Goal: Task Accomplishment & Management: Use online tool/utility

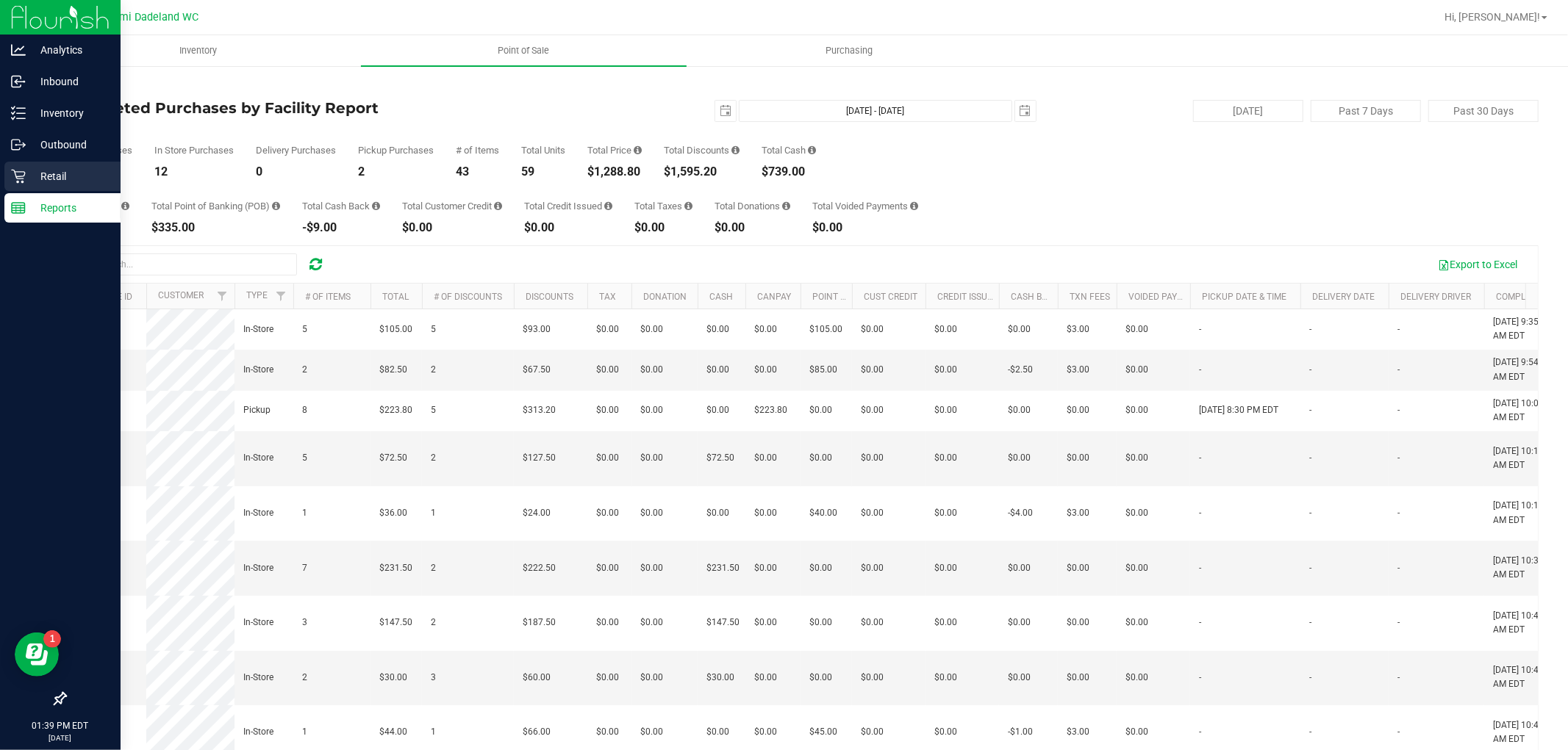
click at [45, 180] on p "Retail" at bounding box center [70, 176] width 88 height 18
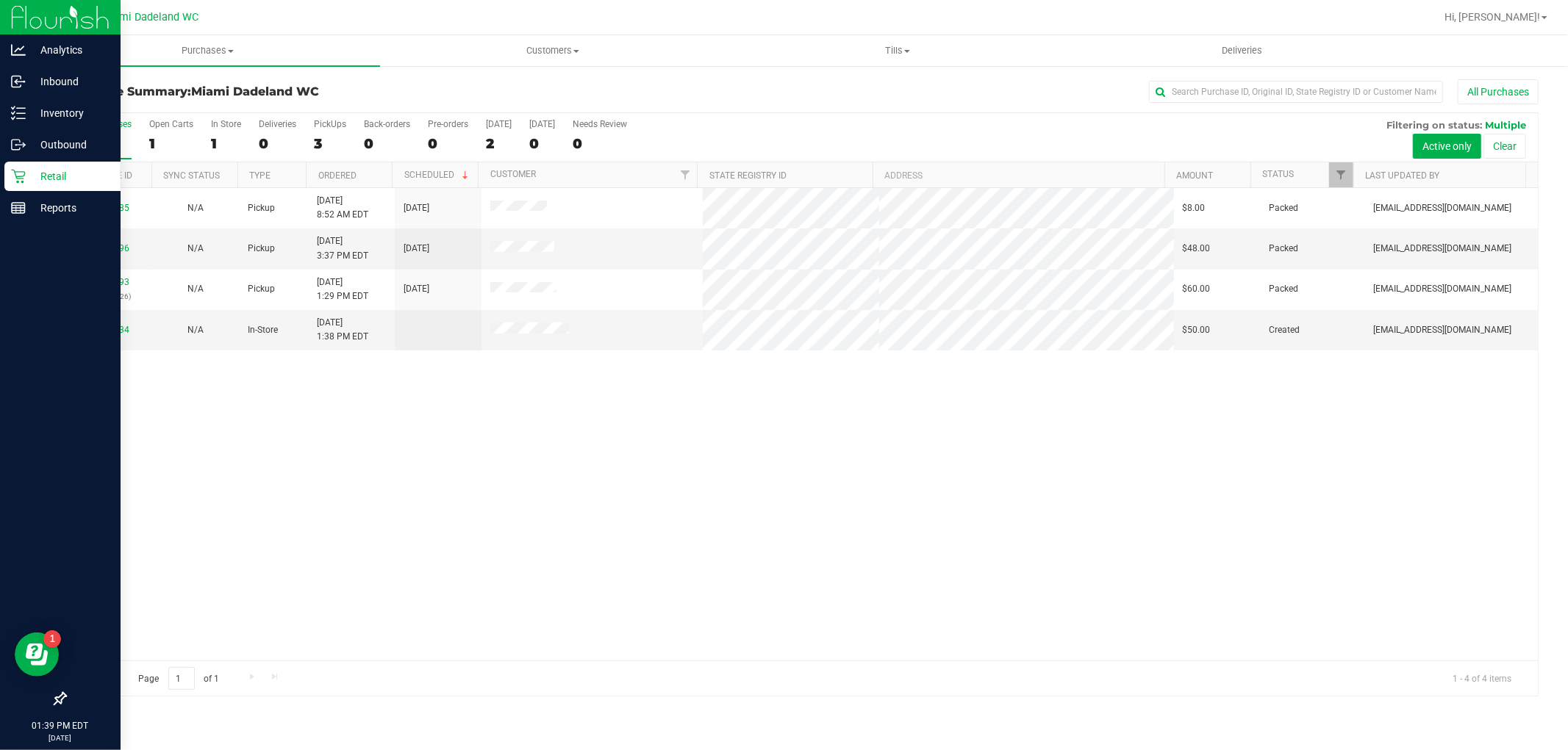
click at [680, 475] on div "11815185 N/A Pickup [DATE] 8:52 AM EDT 8/23/2025 $8.00 Packed [EMAIL_ADDRESS][D…" at bounding box center [802, 425] width 1473 height 473
click at [49, 109] on p "Inventory" at bounding box center [70, 113] width 88 height 18
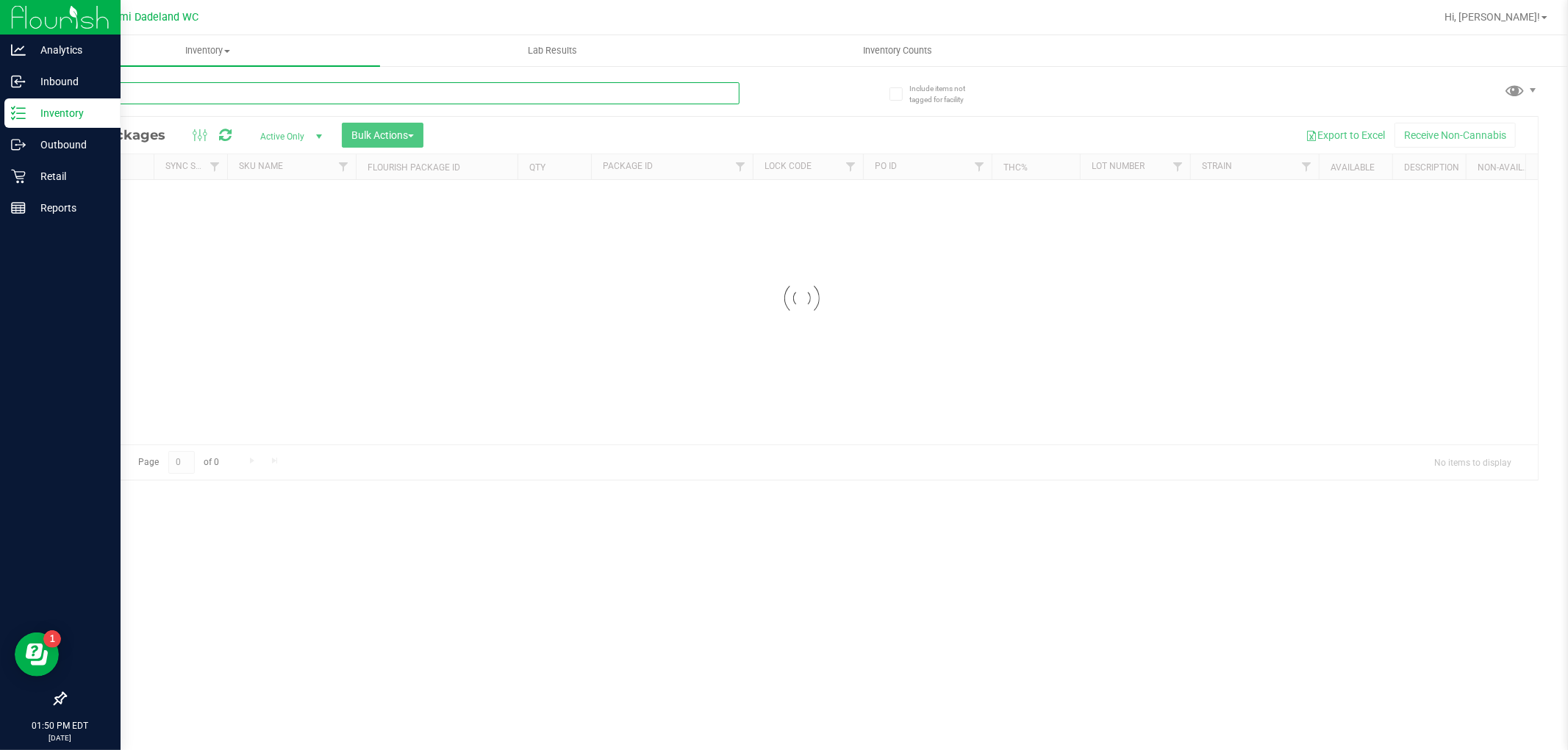
click at [294, 93] on input "text" at bounding box center [402, 93] width 675 height 22
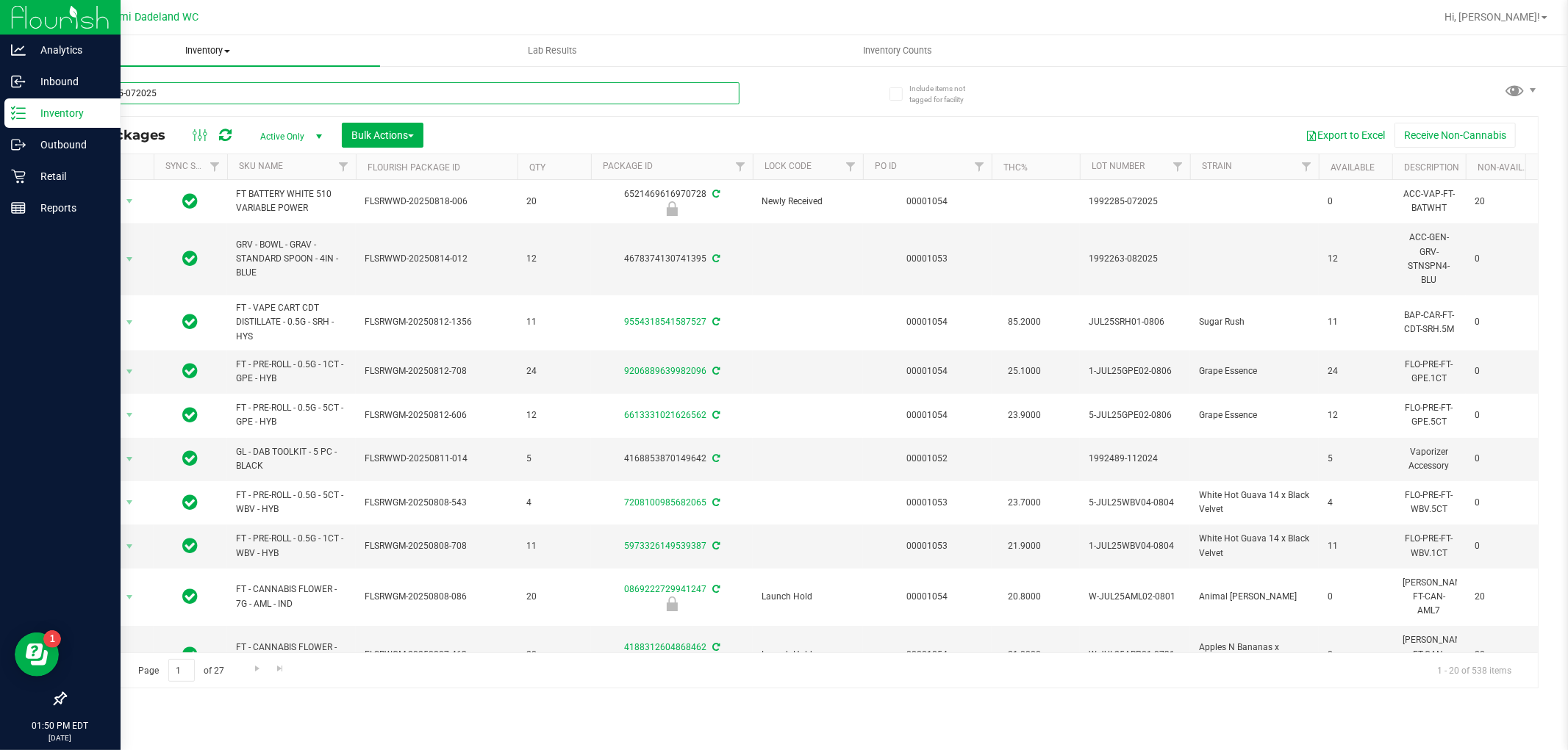
type input "1992265-072025"
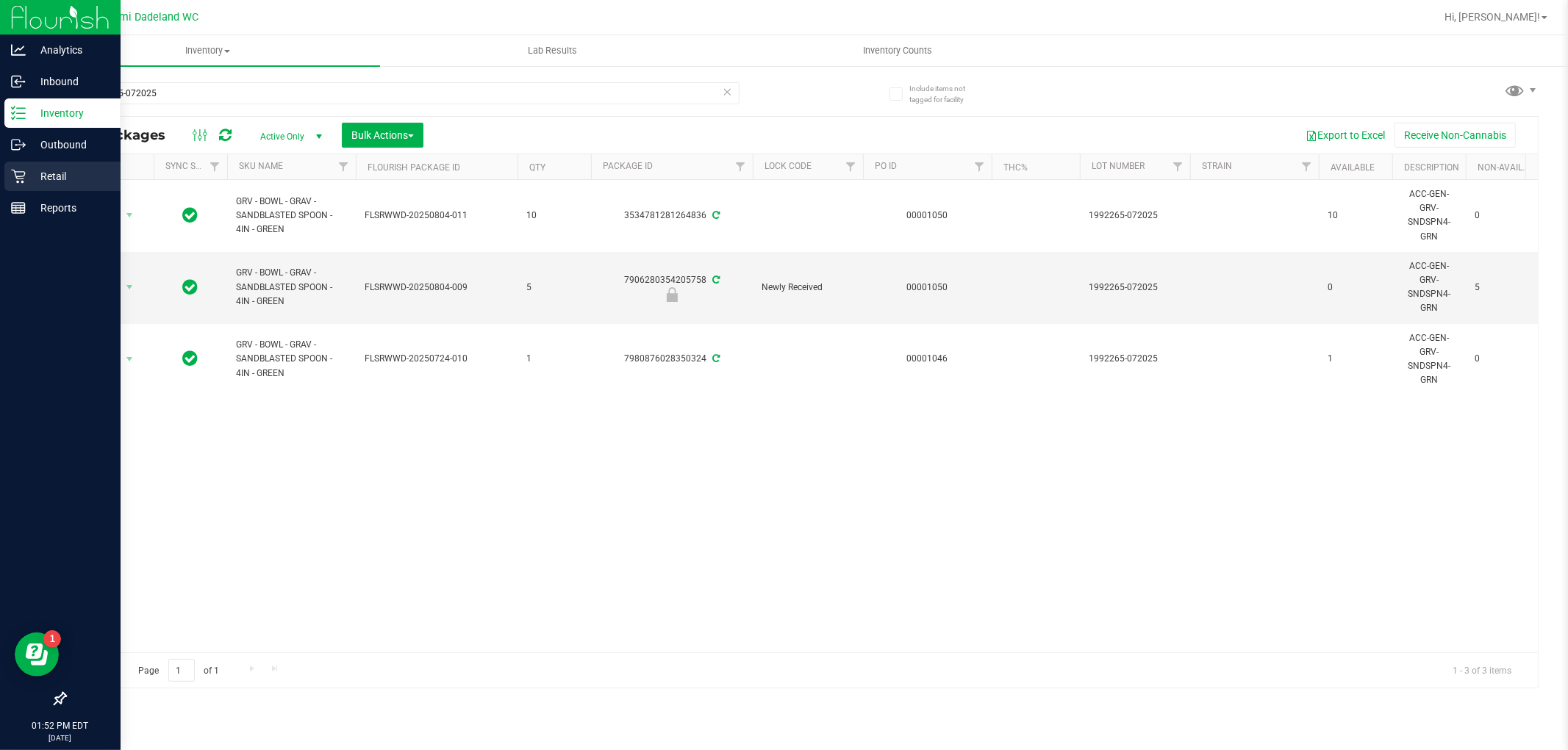
click at [83, 176] on p "Retail" at bounding box center [70, 176] width 88 height 18
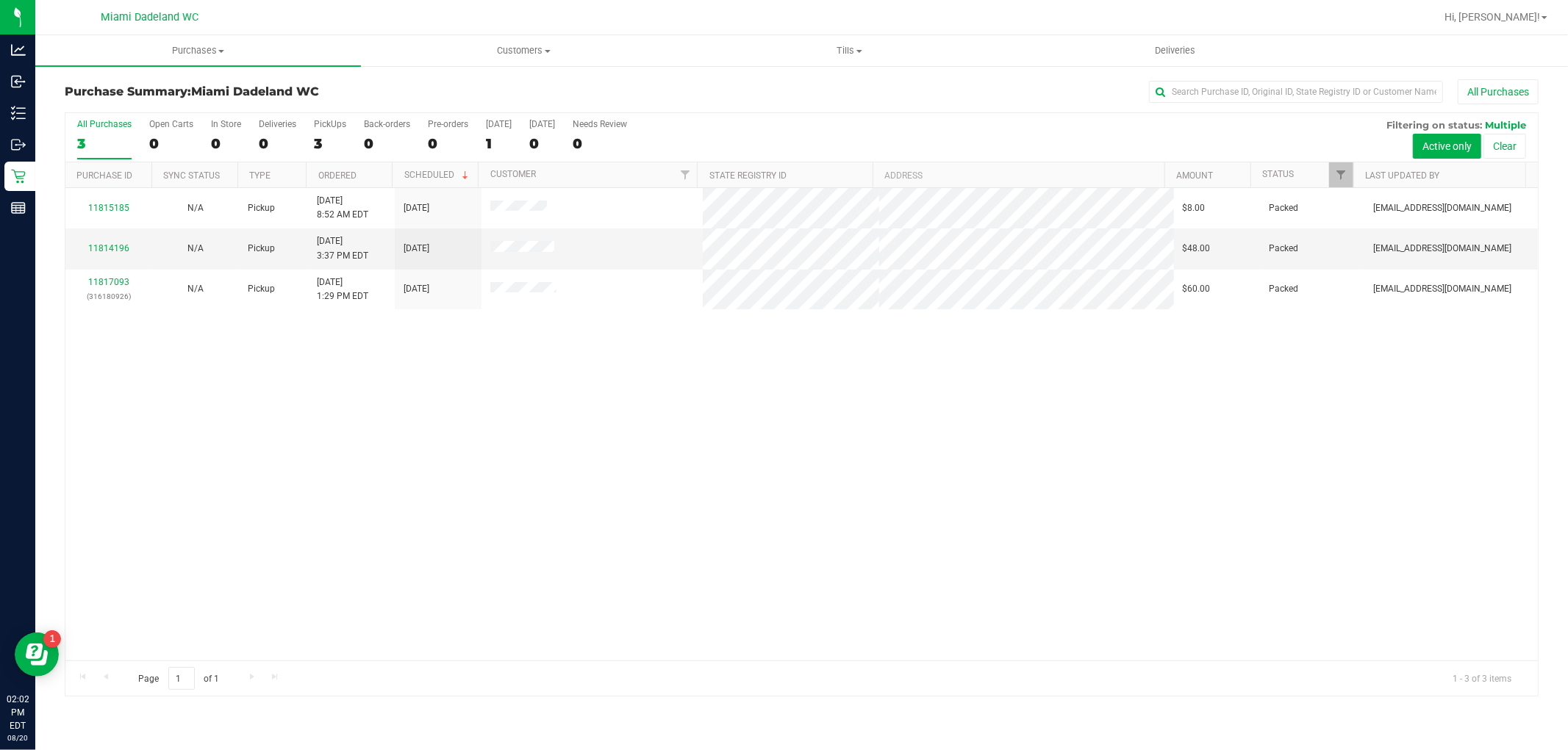
click at [777, 453] on div "11815185 N/A Pickup [DATE] 8:52 AM EDT 8/23/2025 $8.00 Packed [EMAIL_ADDRESS][D…" at bounding box center [802, 425] width 1473 height 473
click at [170, 501] on div "11815185 N/A Pickup [DATE] 8:52 AM EDT 8/23/2025 $8.00 Packed [EMAIL_ADDRESS][D…" at bounding box center [802, 425] width 1473 height 473
click at [230, 518] on div "11815185 N/A Pickup [DATE] 8:52 AM EDT 8/23/2025 $8.00 Packed [EMAIL_ADDRESS][D…" at bounding box center [802, 425] width 1473 height 473
click at [216, 421] on div "11815185 N/A Pickup [DATE] 8:52 AM EDT 8/23/2025 $8.00 Packed [EMAIL_ADDRESS][D…" at bounding box center [802, 425] width 1473 height 473
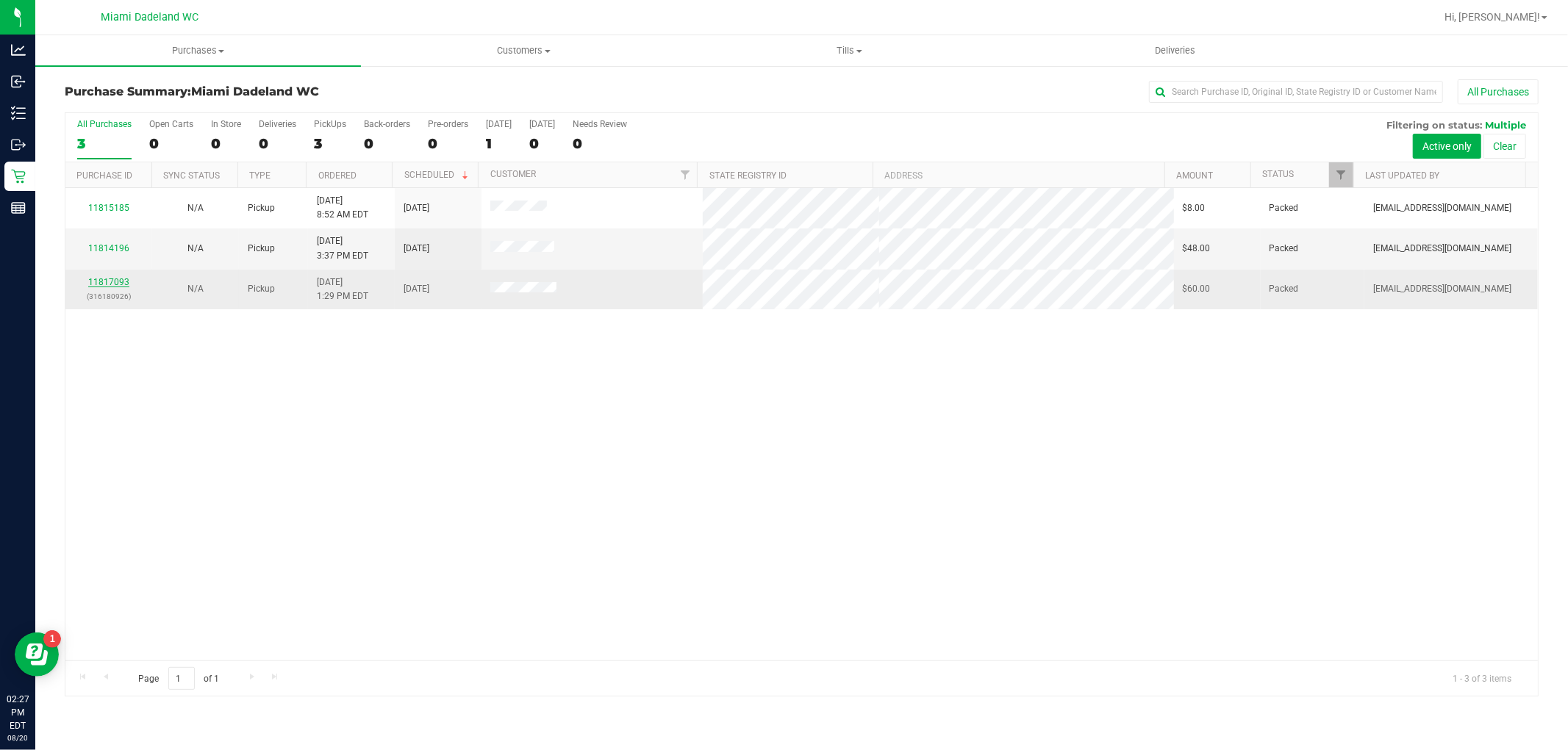
click at [122, 283] on link "11817093" at bounding box center [109, 282] width 41 height 10
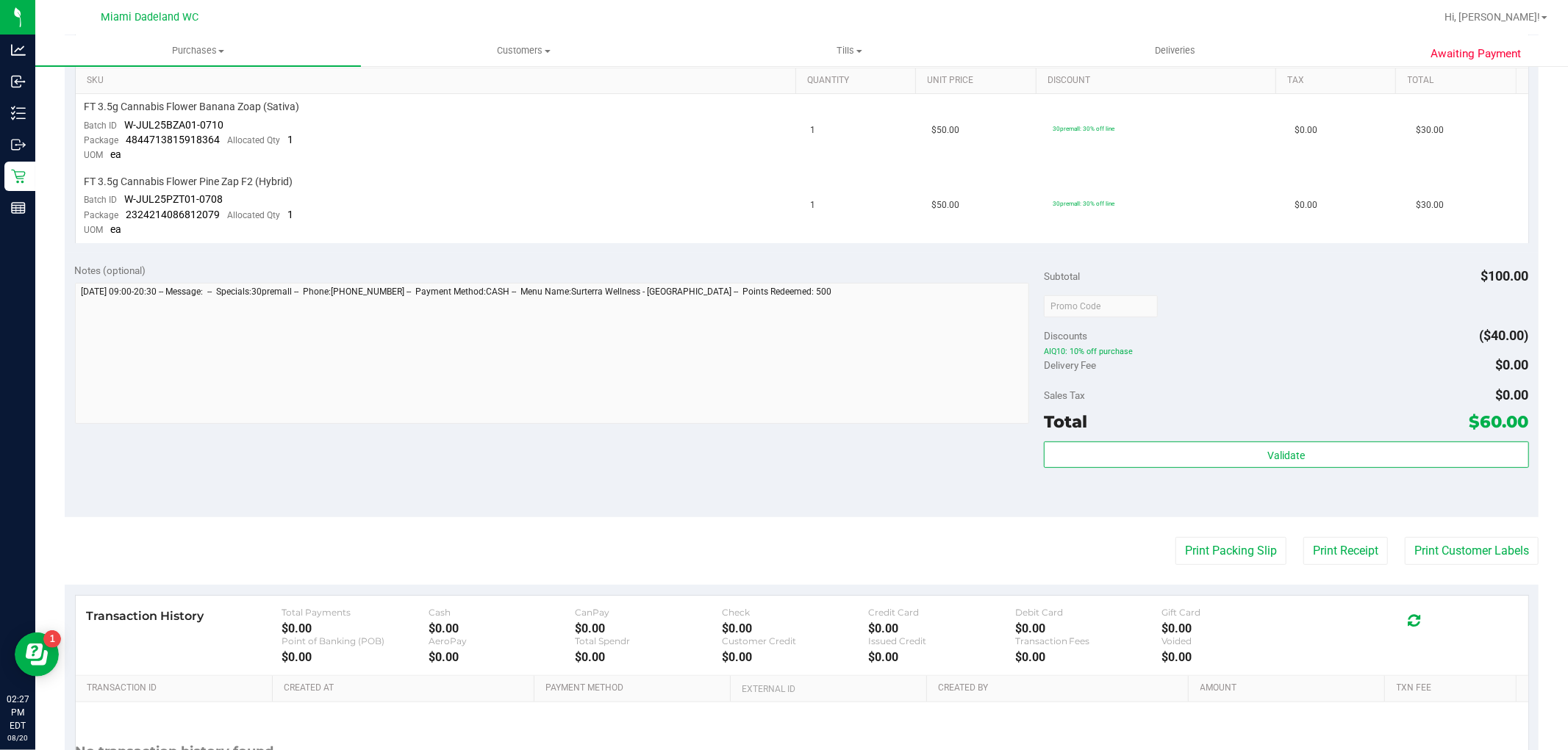
scroll to position [403, 0]
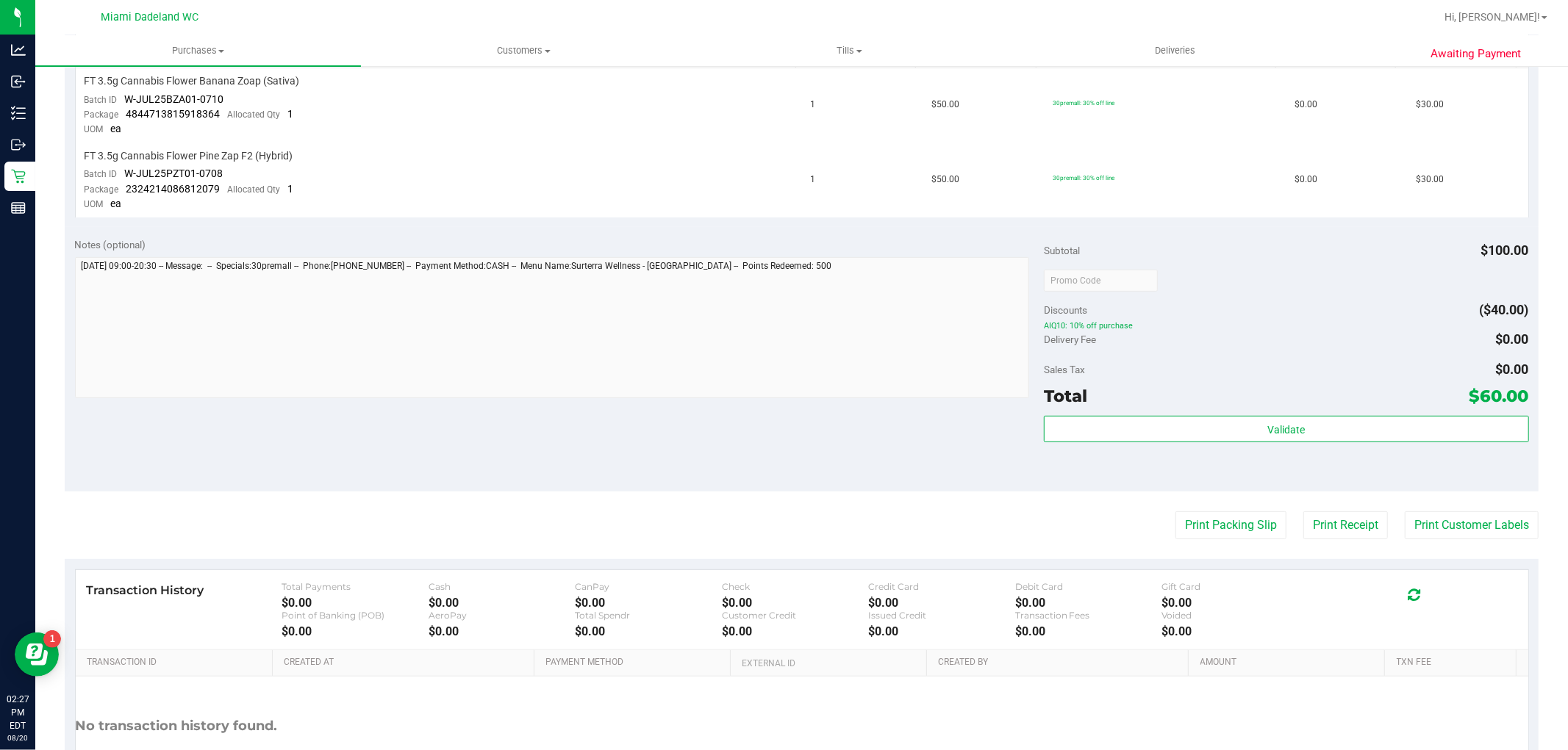
click at [828, 446] on div "Notes (optional) Subtotal $100.00 Discounts ($40.00) AIQ10: 10% off purchase De…" at bounding box center [801, 360] width 1474 height 265
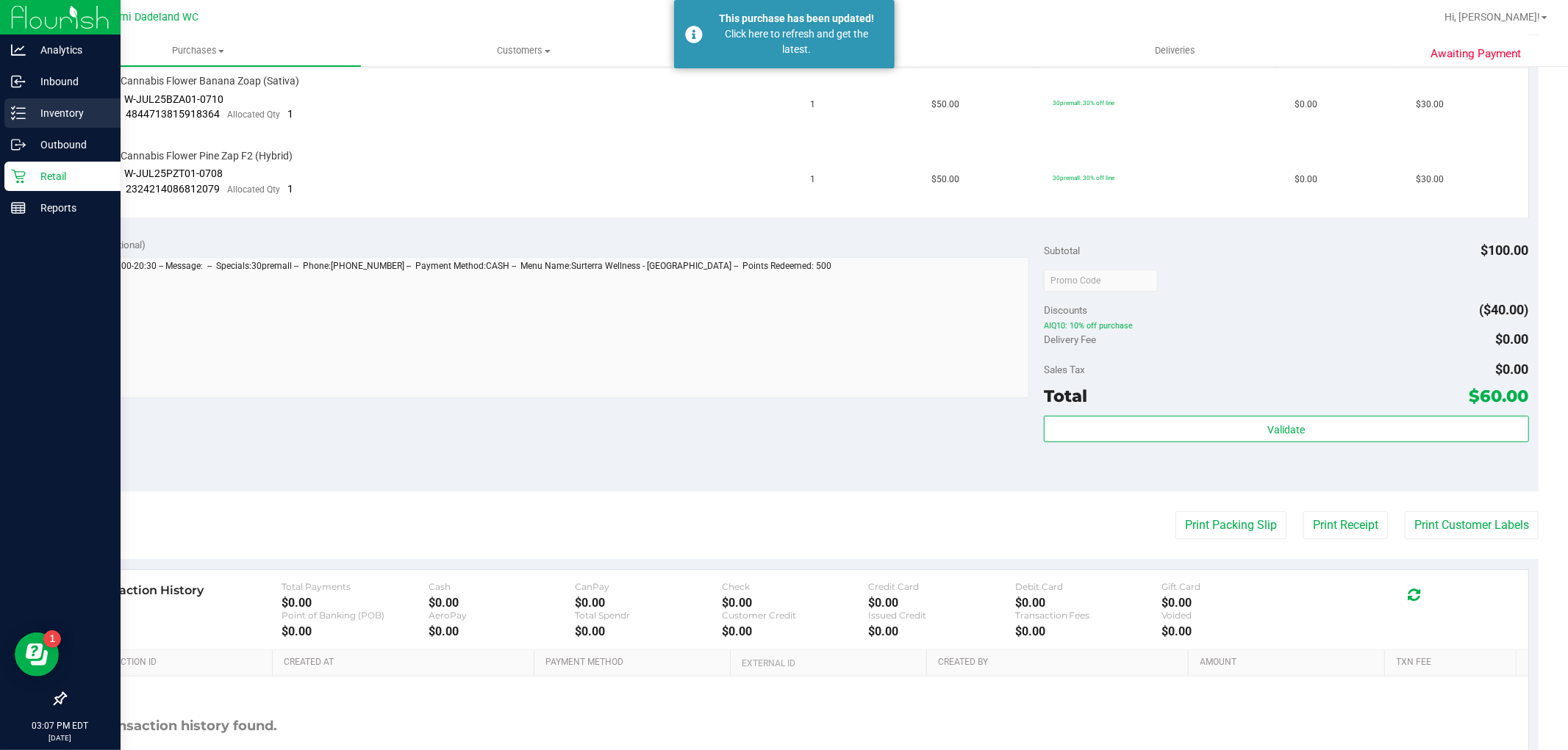
click at [57, 109] on p "Inventory" at bounding box center [70, 113] width 88 height 18
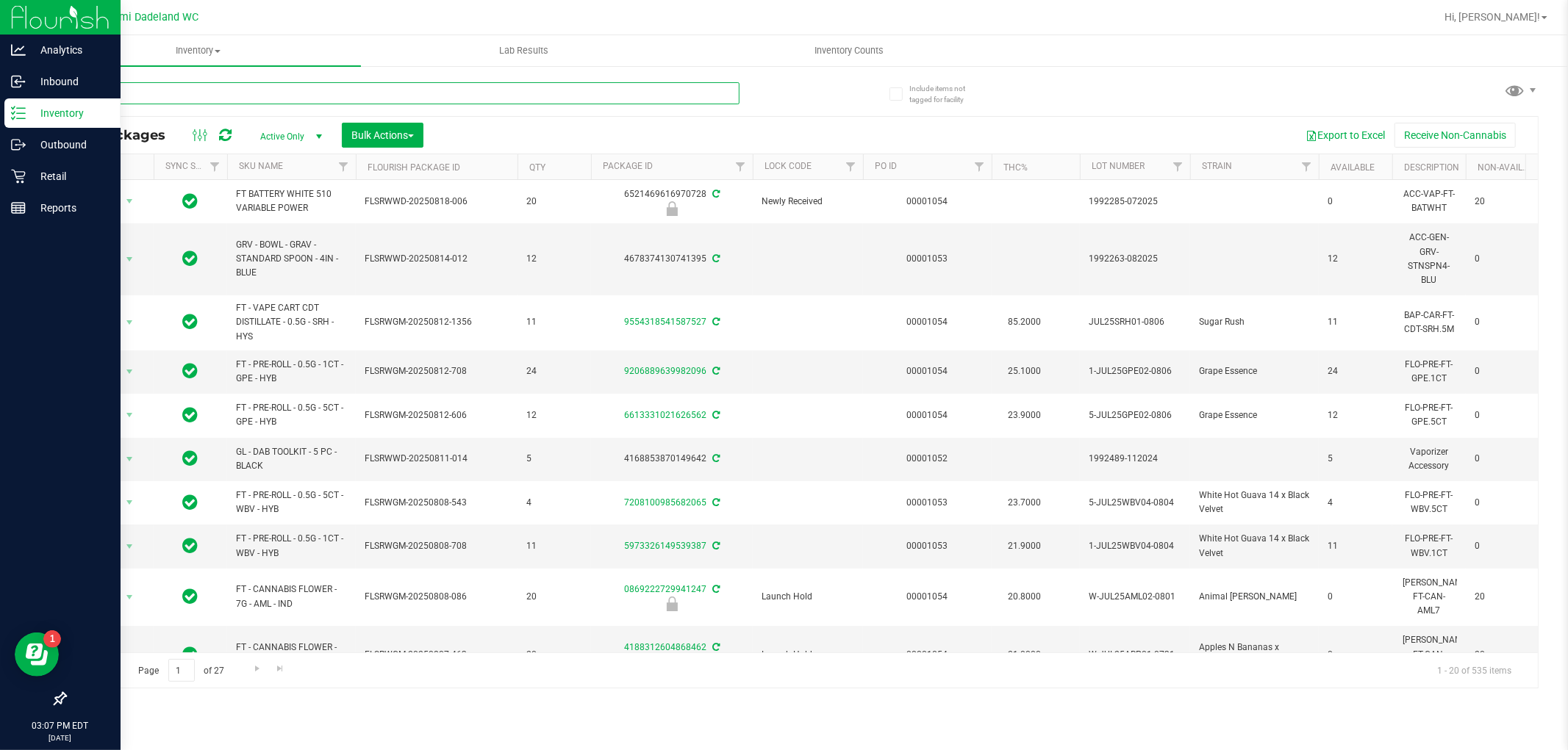
click at [302, 85] on input "text" at bounding box center [402, 93] width 675 height 22
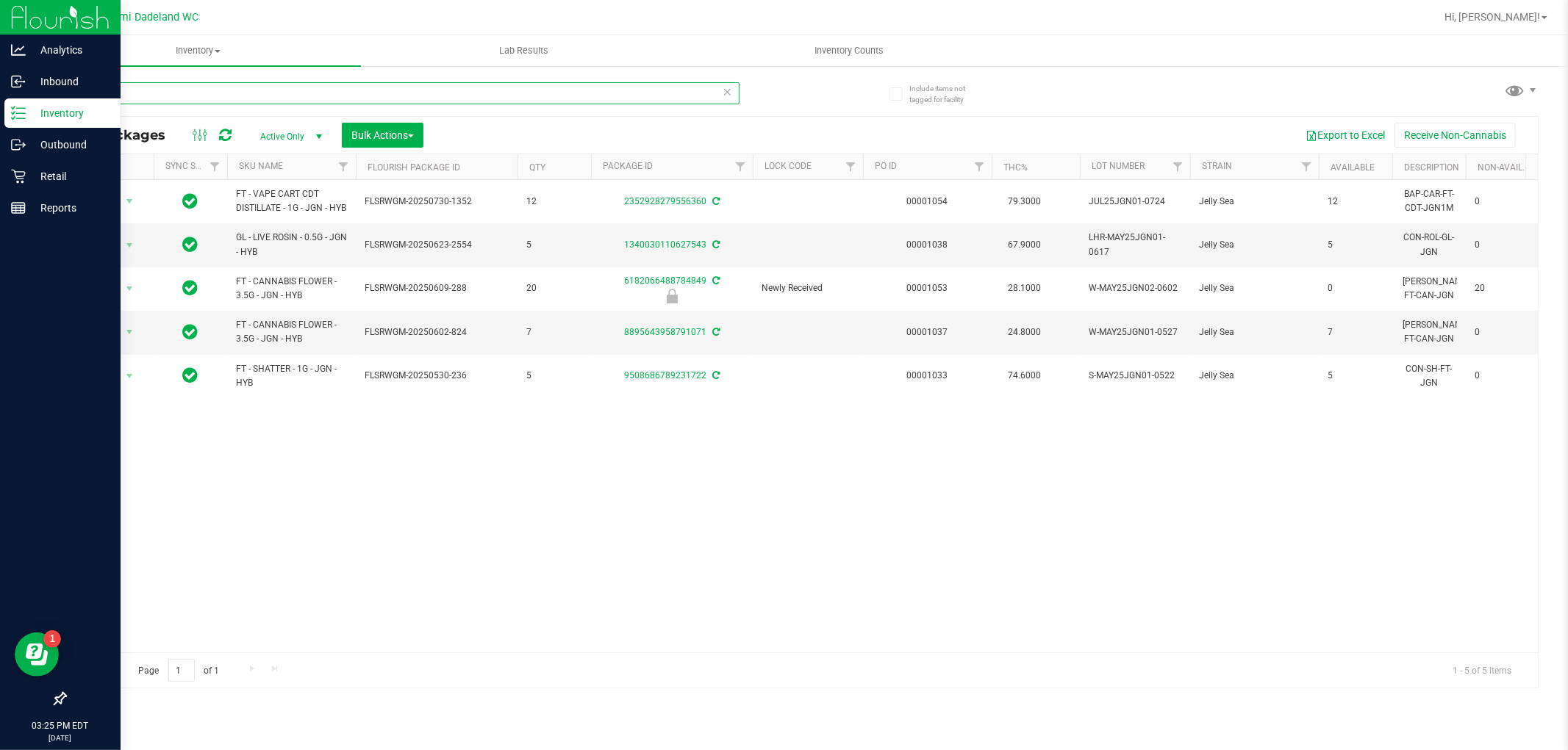
type input "j"
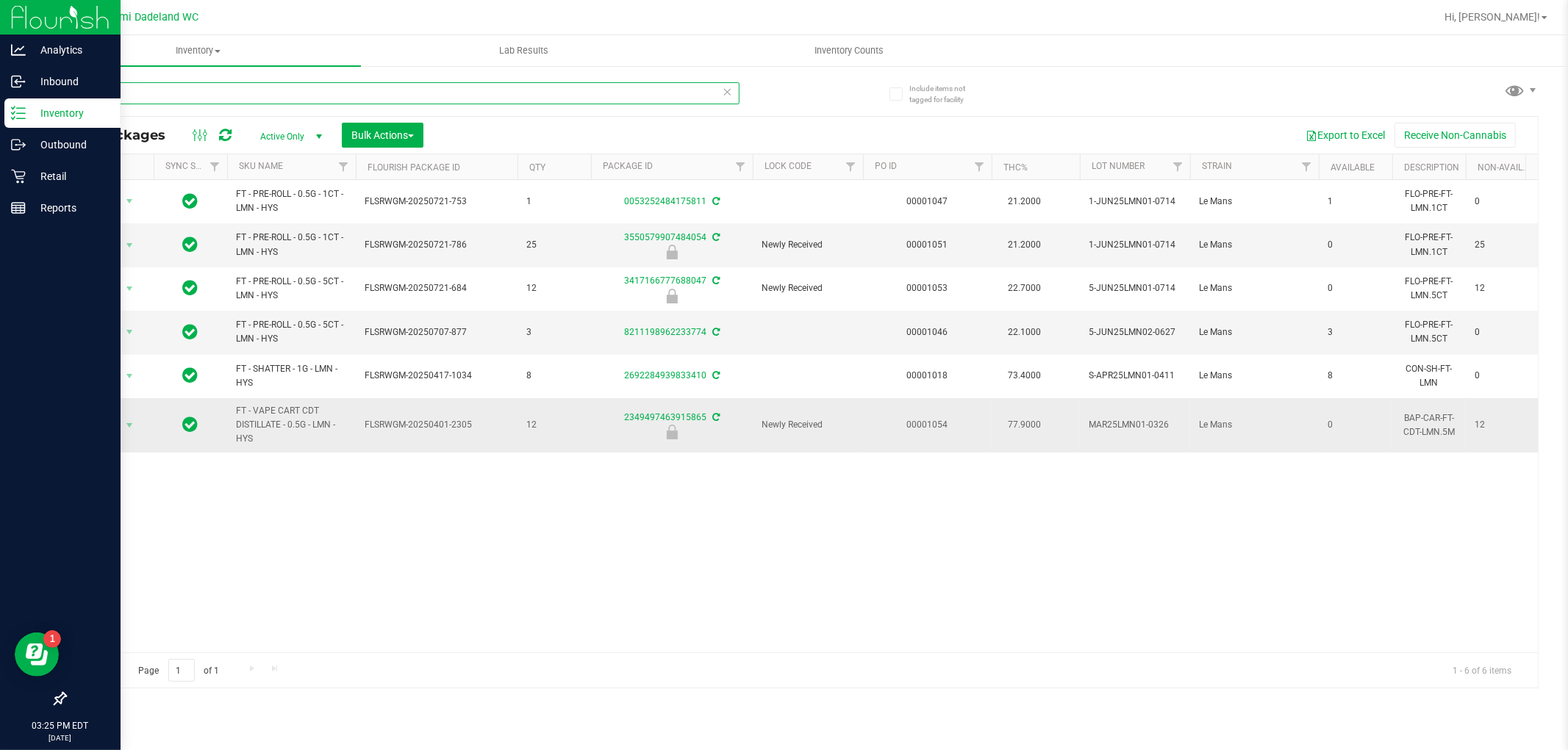
type input "lmn"
click at [92, 444] on td "Action Action Edit attributes Global inventory Locate package Package audit log…" at bounding box center [110, 425] width 88 height 54
click at [106, 428] on span "Action" at bounding box center [100, 425] width 39 height 21
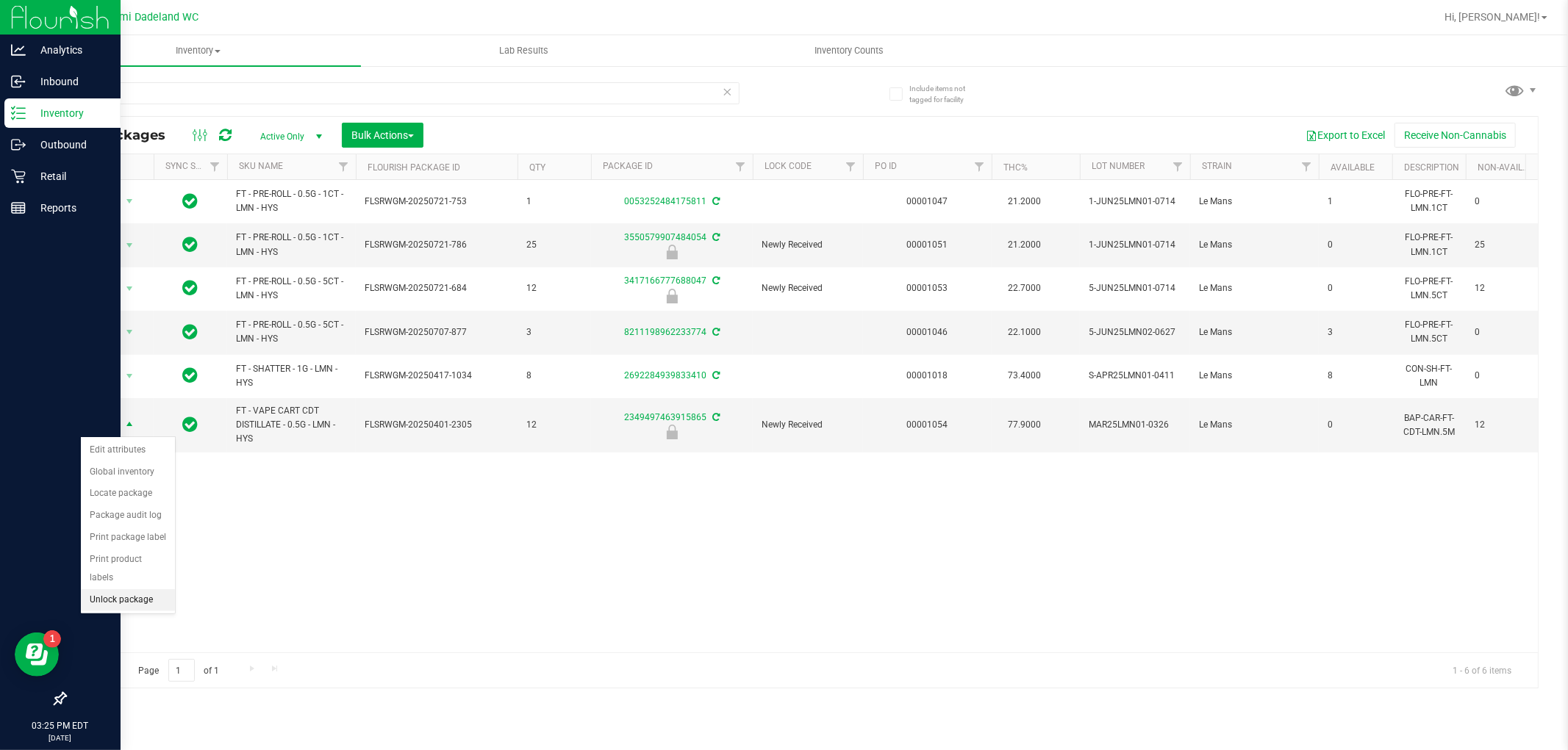
click at [156, 599] on li "Unlock package" at bounding box center [127, 600] width 94 height 22
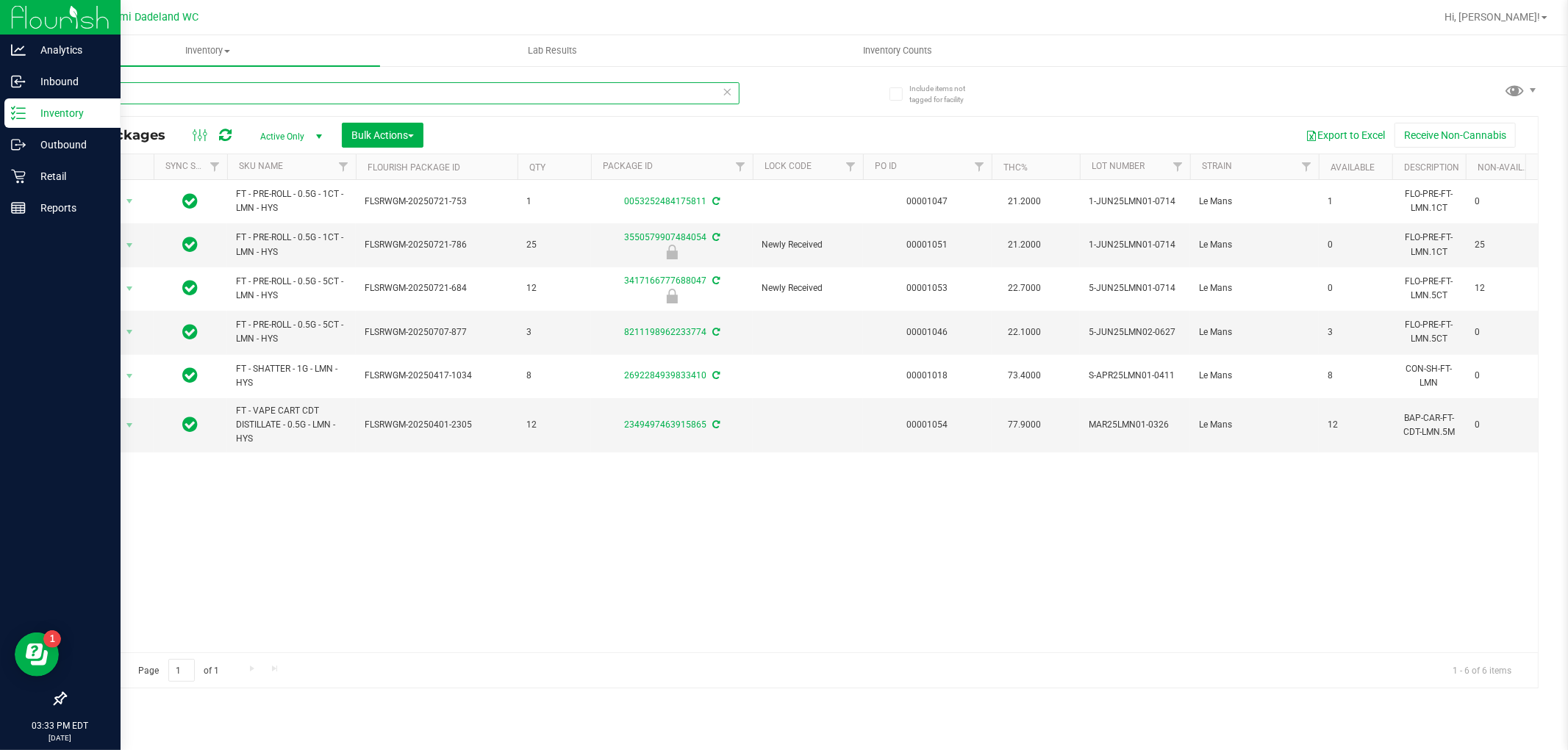
click at [160, 90] on input "lmn" at bounding box center [402, 93] width 675 height 22
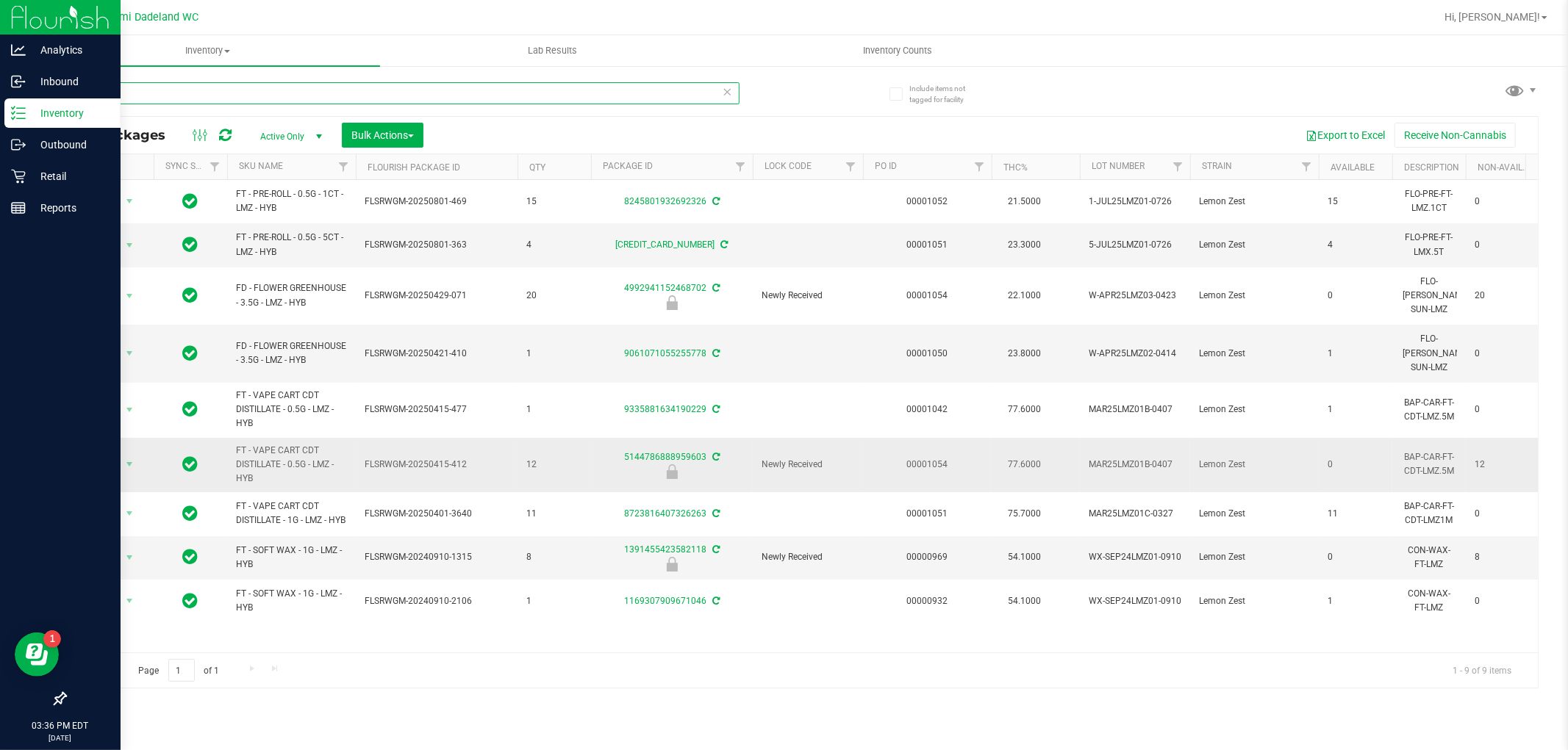
type input "l"
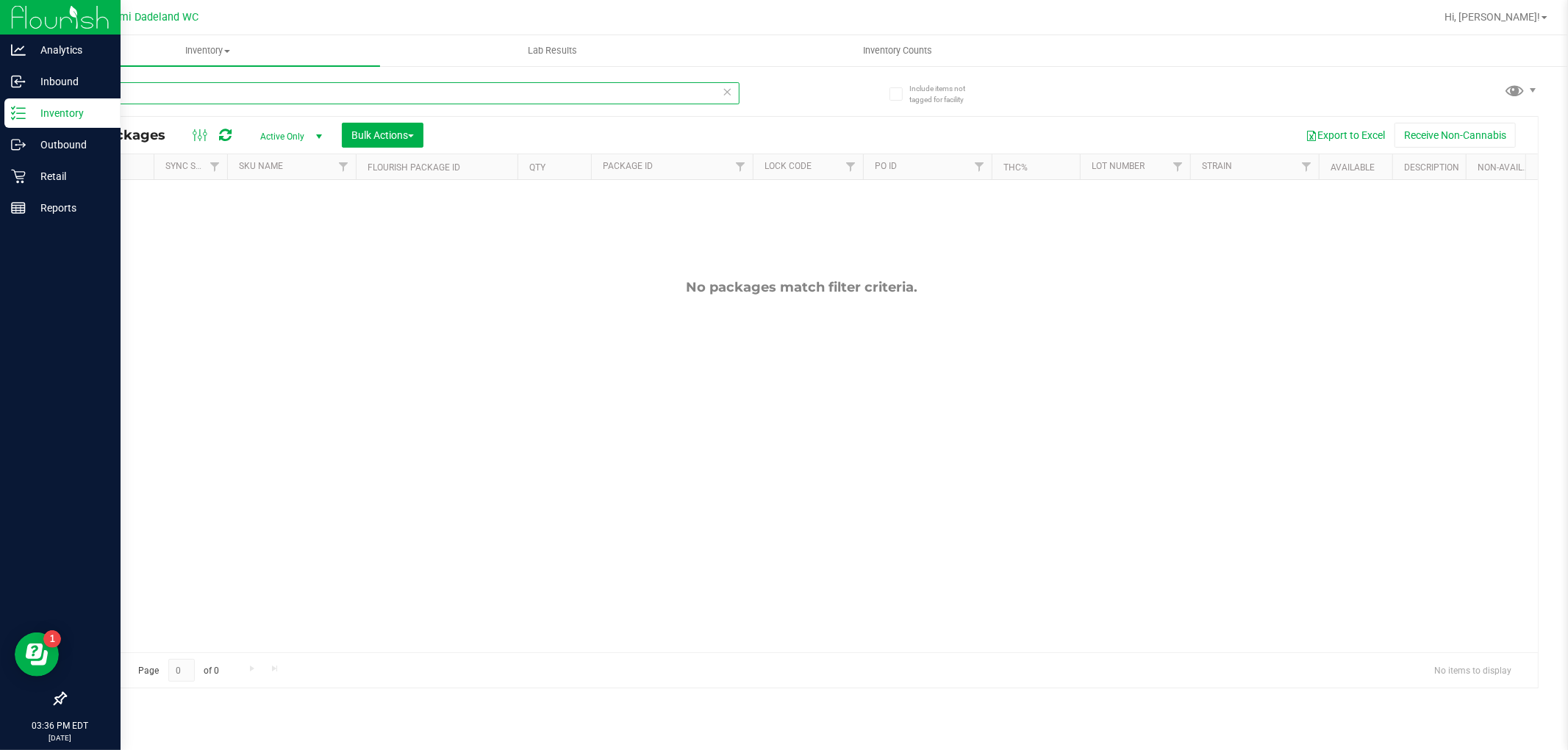
type input "c"
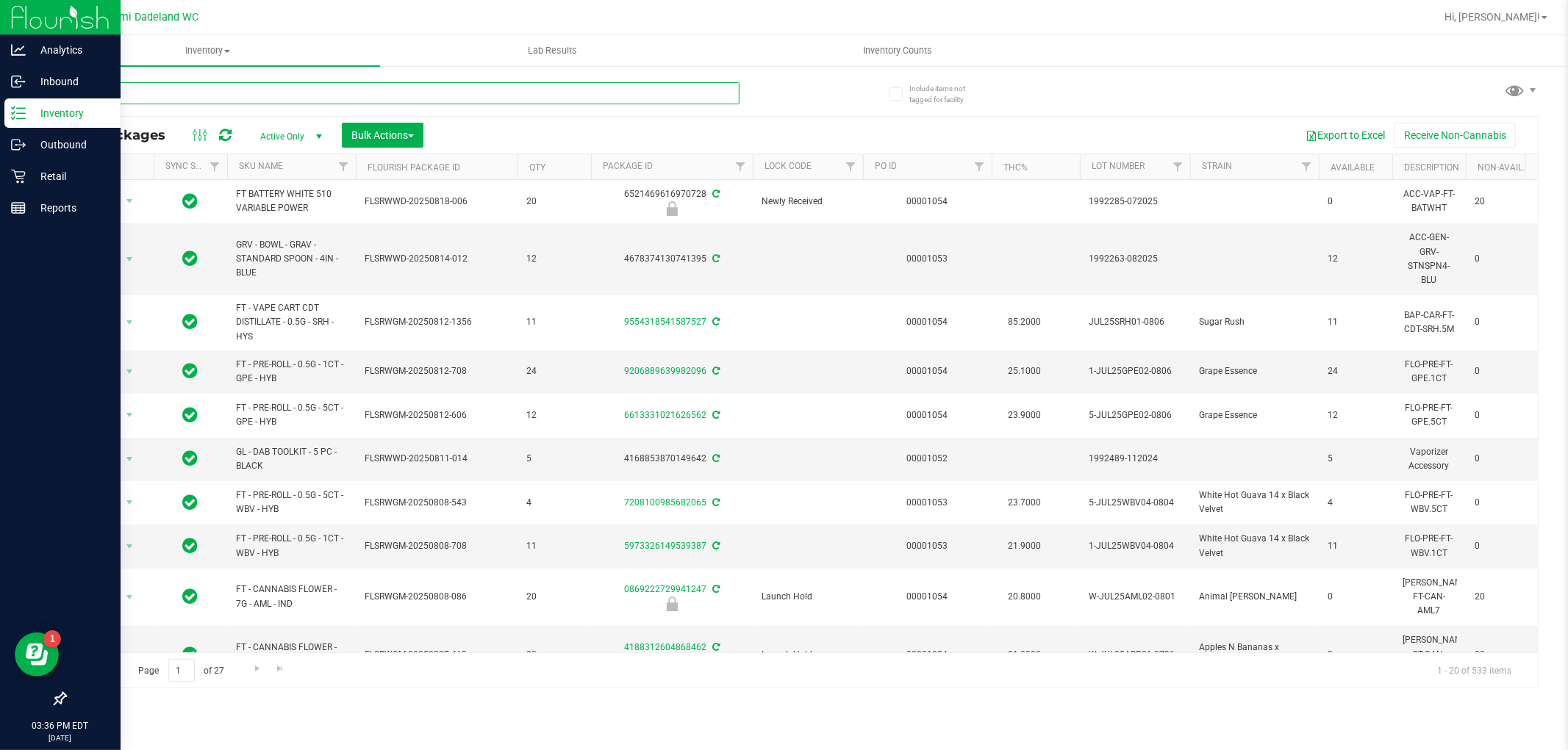
type input "pkt"
